Goal: Information Seeking & Learning: Learn about a topic

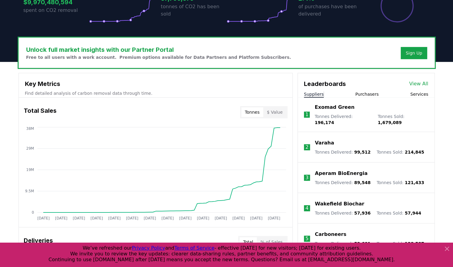
scroll to position [153, 0]
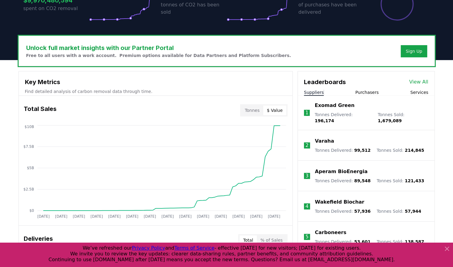
click at [282, 110] on button "$ Value" at bounding box center [274, 110] width 23 height 10
click at [258, 109] on button "Tonnes" at bounding box center [252, 110] width 22 height 10
click at [274, 109] on button "$ Value" at bounding box center [274, 110] width 23 height 10
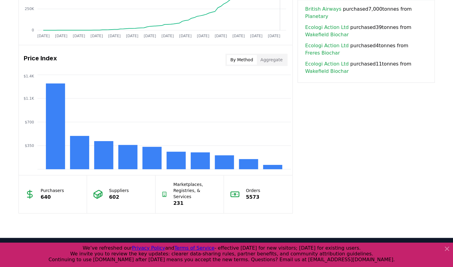
scroll to position [464, 0]
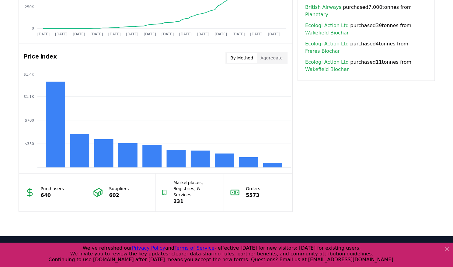
click at [273, 58] on button "Aggregate" at bounding box center [272, 58] width 30 height 10
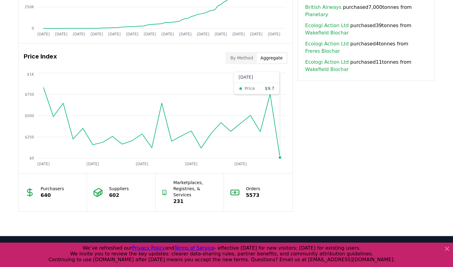
click at [277, 128] on icon "Sep 2023 Feb 2024 Jul 2024 Dec 2024 May 2025 $0 $250 $500 $750 $1K" at bounding box center [153, 119] width 269 height 97
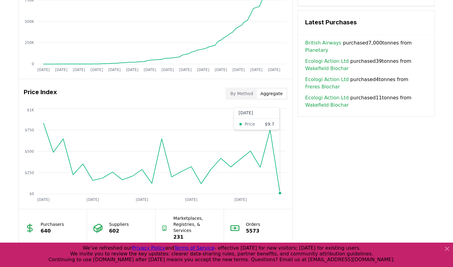
scroll to position [428, 0]
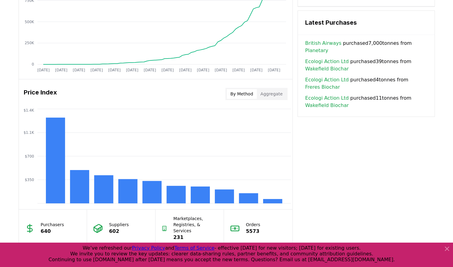
click at [250, 94] on button "By Method" at bounding box center [242, 94] width 30 height 10
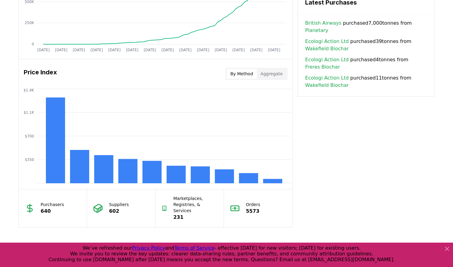
scroll to position [448, 0]
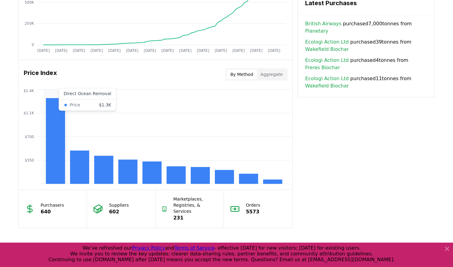
click at [61, 149] on rect at bounding box center [55, 141] width 19 height 86
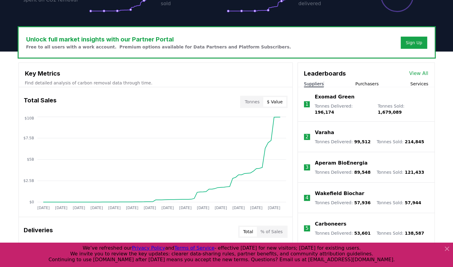
scroll to position [161, 0]
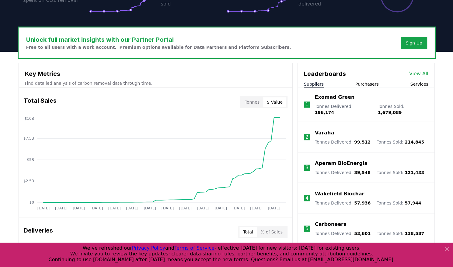
click at [417, 72] on link "View All" at bounding box center [418, 73] width 19 height 7
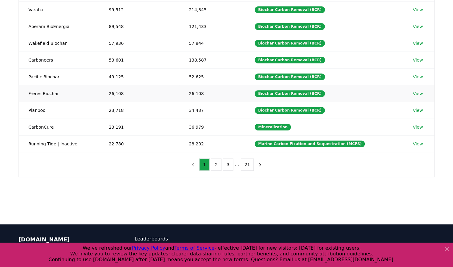
scroll to position [114, 0]
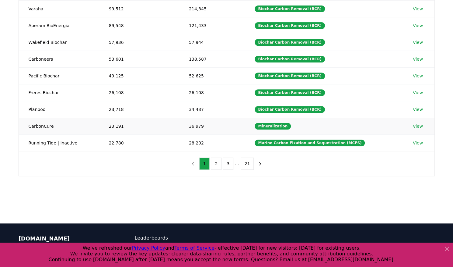
click at [416, 125] on link "View" at bounding box center [418, 126] width 10 height 6
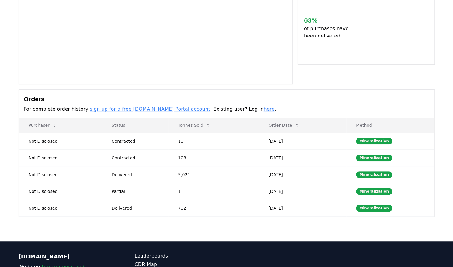
scroll to position [161, 0]
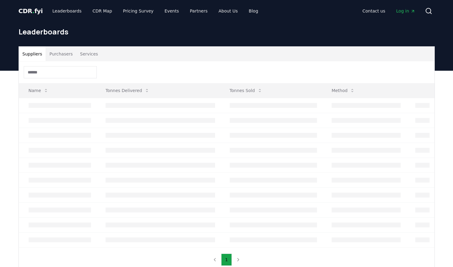
scroll to position [114, 0]
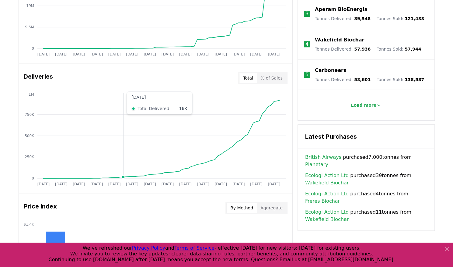
scroll to position [316, 0]
